Goal: Task Accomplishment & Management: Use online tool/utility

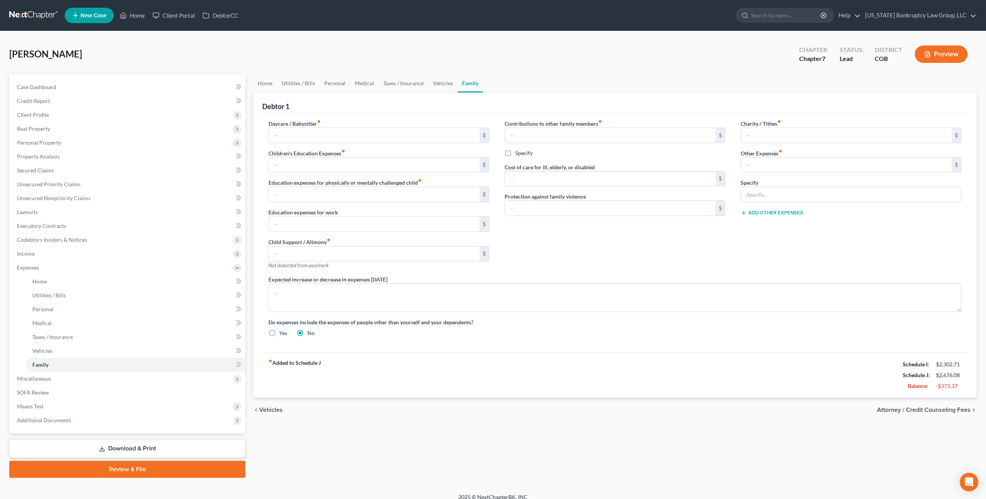
click at [28, 15] on link at bounding box center [33, 15] width 49 height 14
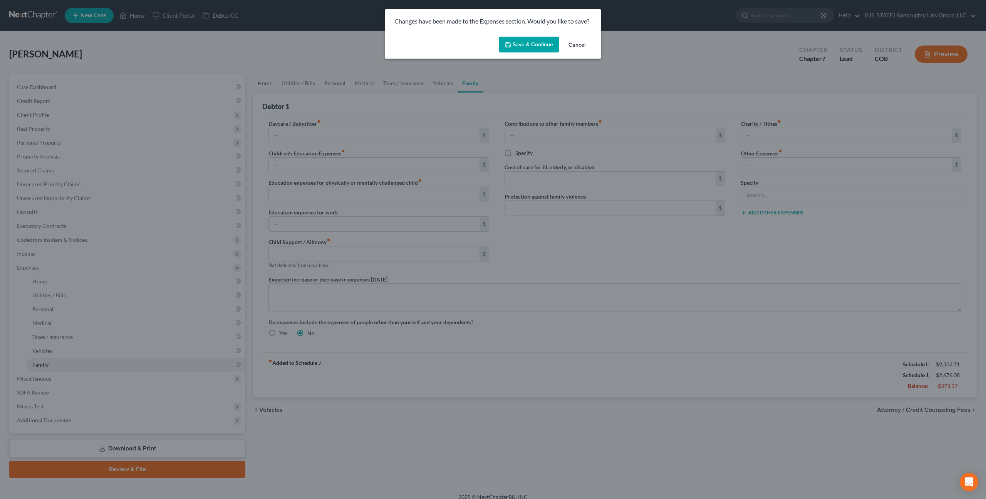
click at [518, 45] on button "Save & Continue" at bounding box center [529, 45] width 60 height 16
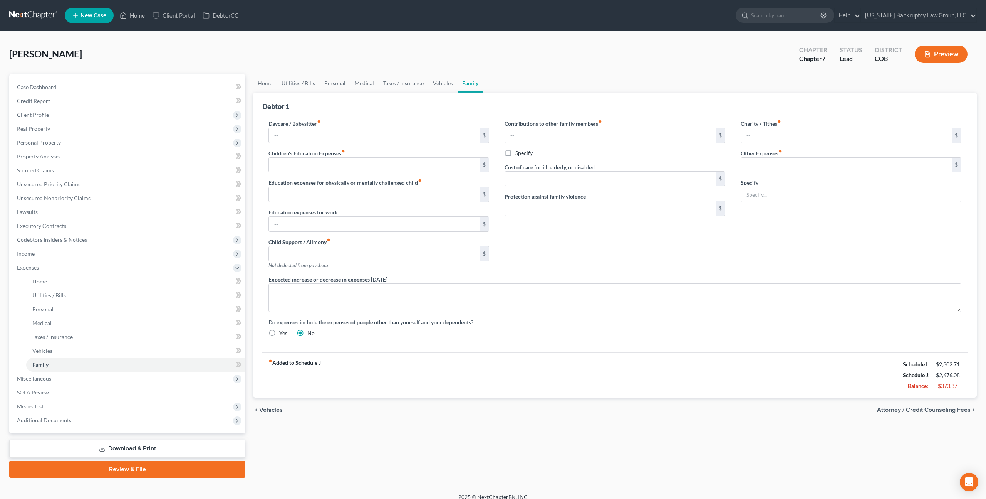
click at [35, 12] on link at bounding box center [33, 15] width 49 height 14
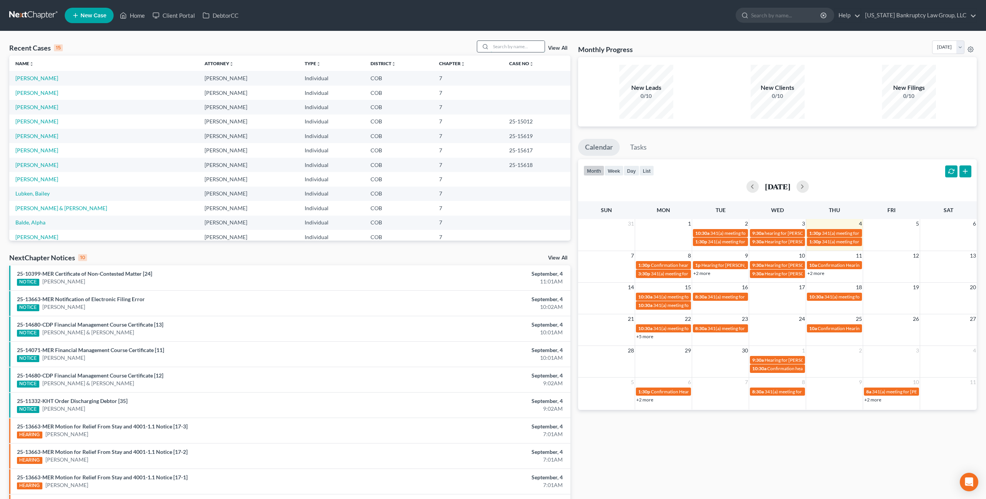
click at [505, 48] on input "search" at bounding box center [518, 46] width 54 height 11
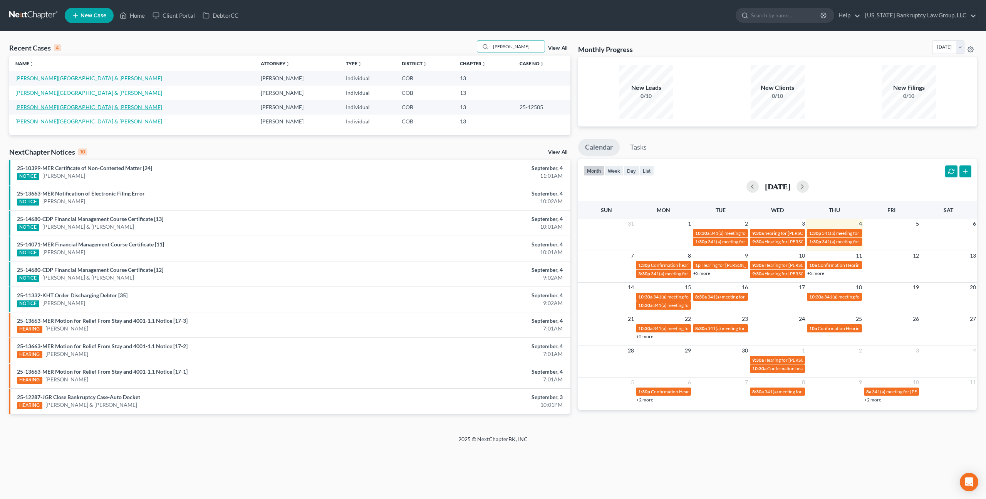
type input "bustamante"
click at [64, 106] on link "Bustamante-Trinidad, Erin & Trinidad, Joshua" at bounding box center [88, 107] width 147 height 7
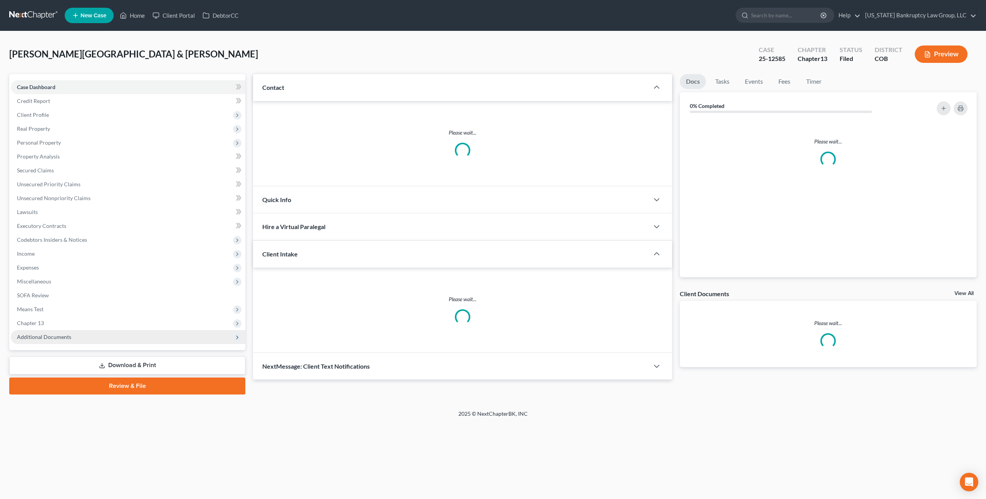
click at [82, 336] on span "Additional Documents" at bounding box center [128, 337] width 235 height 14
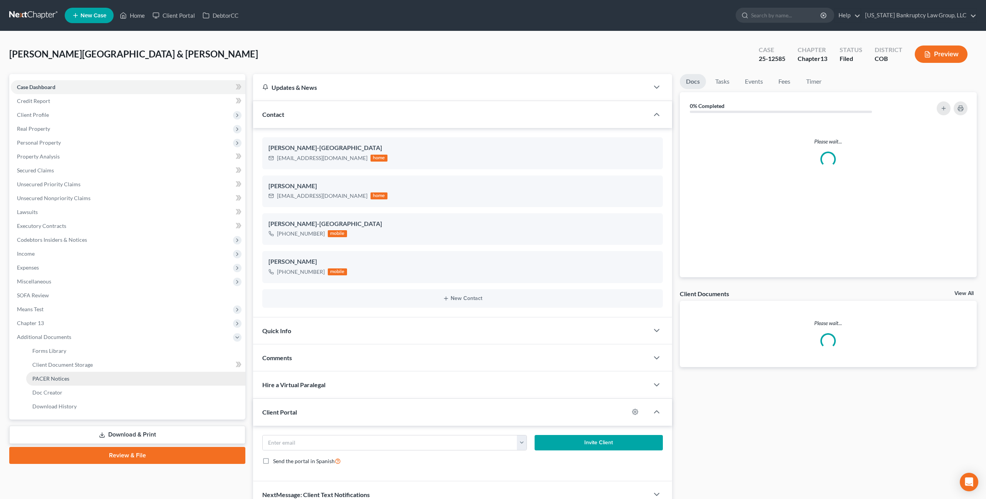
click at [75, 377] on link "PACER Notices" at bounding box center [135, 378] width 219 height 14
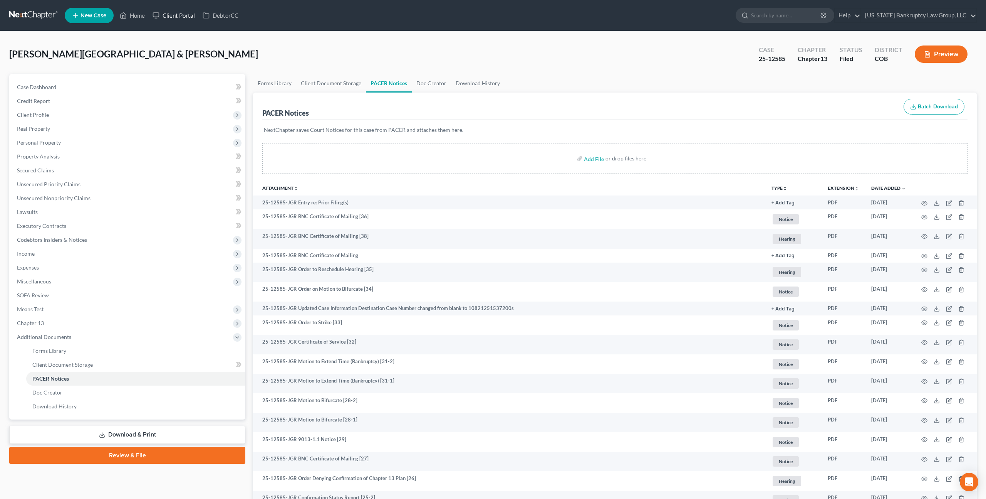
click at [183, 17] on link "Client Portal" at bounding box center [174, 15] width 50 height 14
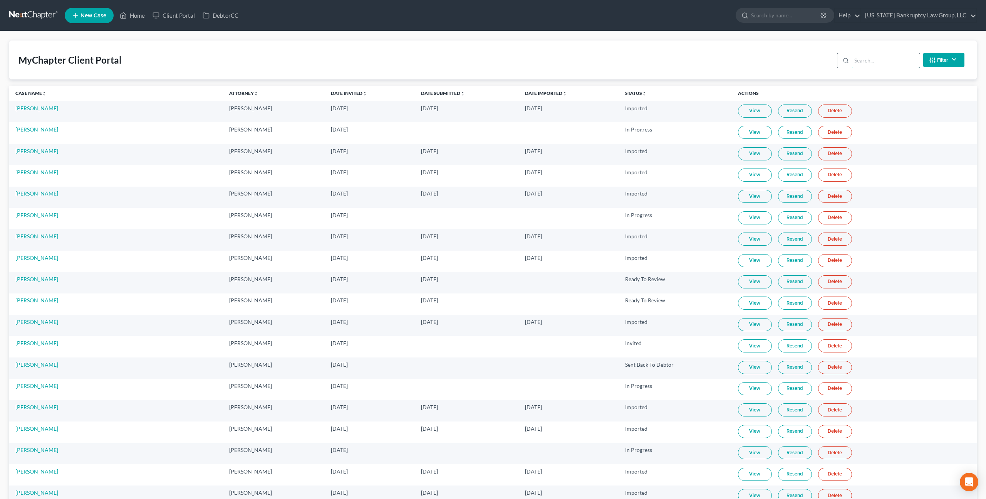
click at [864, 61] on input "search" at bounding box center [886, 60] width 68 height 15
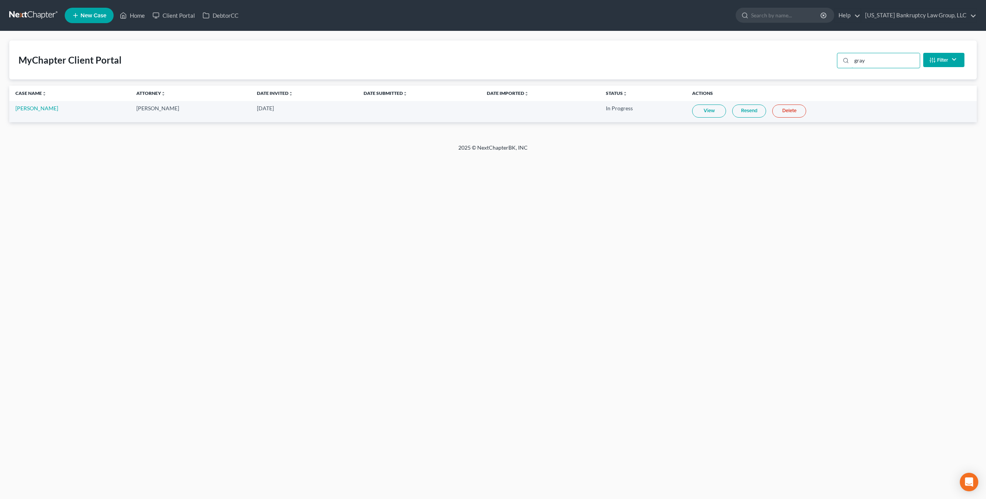
type input "gray"
click at [738, 113] on link "Resend" at bounding box center [749, 110] width 34 height 13
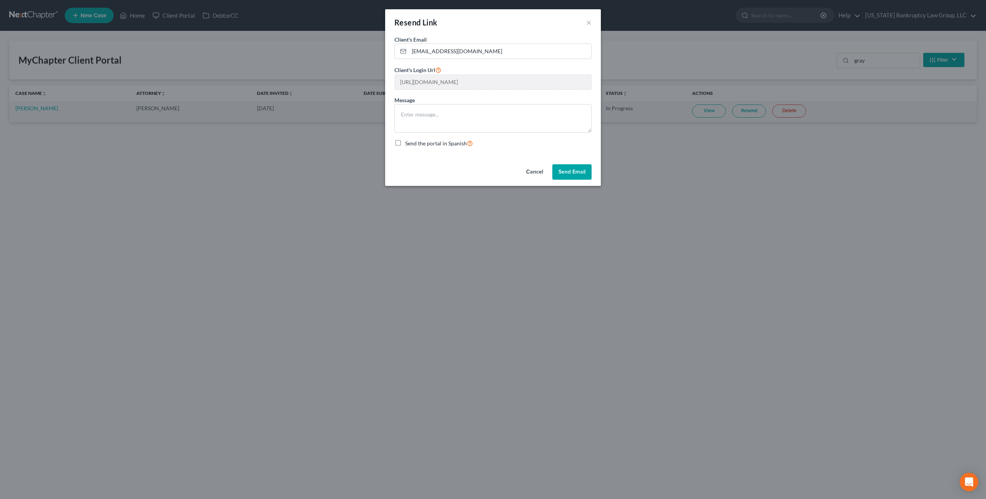
click at [565, 174] on button "Send Email" at bounding box center [572, 171] width 39 height 15
